Goal: Navigation & Orientation: Find specific page/section

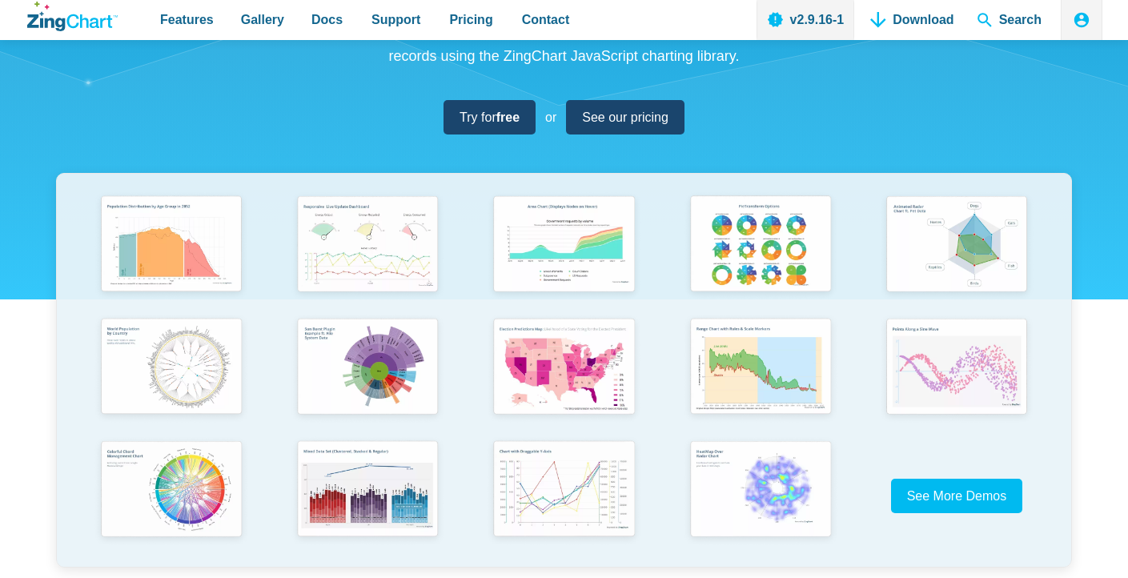
scroll to position [239, 0]
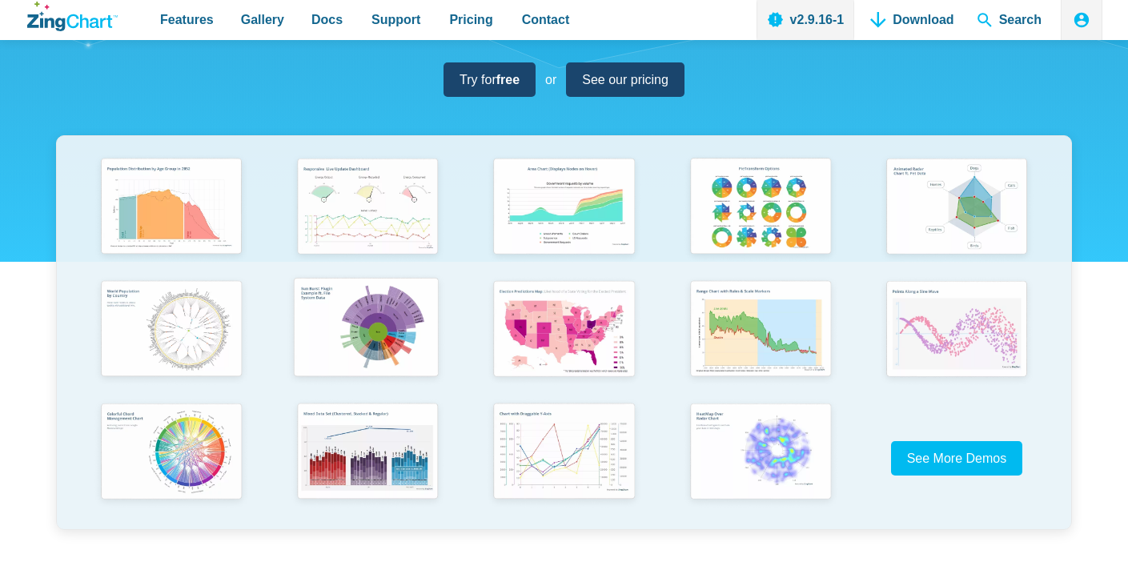
click at [387, 317] on img "App Content" at bounding box center [366, 328] width 162 height 115
